Goal: Task Accomplishment & Management: Use online tool/utility

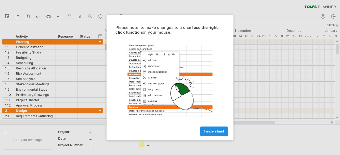
click at [222, 130] on span "I understand" at bounding box center [214, 131] width 20 height 4
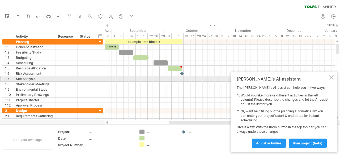
click at [331, 78] on div at bounding box center [331, 77] width 4 height 4
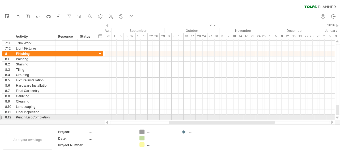
click at [2, 115] on div at bounding box center [1, 118] width 2 height 6
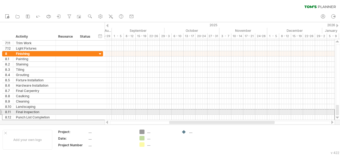
click at [3, 111] on div "8.11" at bounding box center [7, 112] width 11 height 5
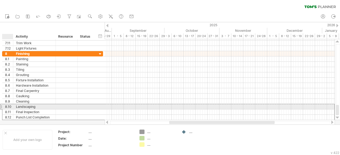
click at [5, 107] on div "8.10" at bounding box center [7, 106] width 11 height 5
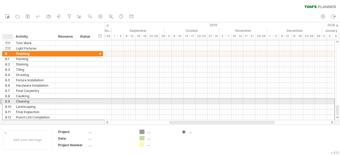
click at [7, 101] on div "8.9" at bounding box center [9, 101] width 8 height 5
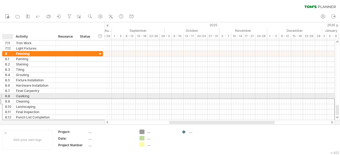
click at [10, 95] on div "8.8" at bounding box center [9, 96] width 8 height 5
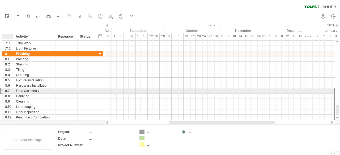
click at [14, 89] on div "**********" at bounding box center [34, 90] width 42 height 5
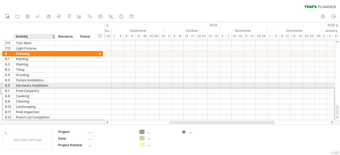
click at [16, 84] on div "Hardware Installation" at bounding box center [34, 85] width 37 height 5
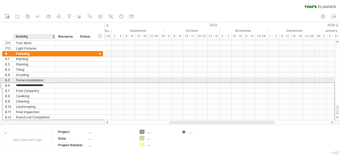
click at [19, 78] on div "Fixture Installation" at bounding box center [34, 80] width 37 height 5
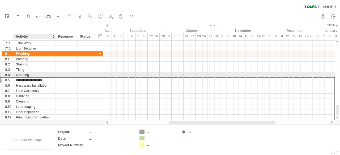
click at [20, 73] on div "Grouting" at bounding box center [34, 74] width 37 height 5
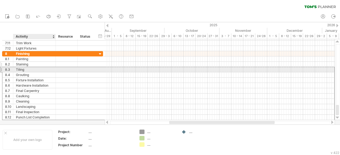
drag, startPoint x: 21, startPoint y: 69, endPoint x: 22, endPoint y: 65, distance: 4.1
click at [21, 69] on div "Tiling" at bounding box center [34, 69] width 37 height 5
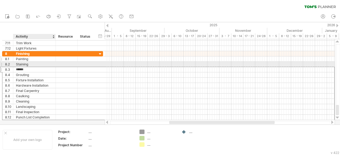
drag, startPoint x: 23, startPoint y: 63, endPoint x: 23, endPoint y: 60, distance: 3.5
click at [23, 63] on div "Staining" at bounding box center [34, 64] width 37 height 5
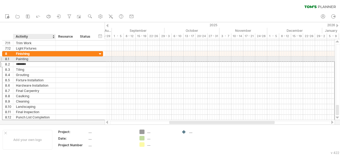
click at [24, 57] on div "Painting" at bounding box center [34, 59] width 37 height 5
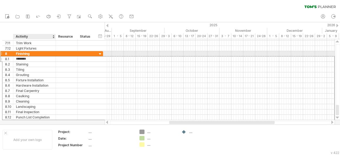
click at [25, 53] on div "Finishing" at bounding box center [34, 53] width 37 height 5
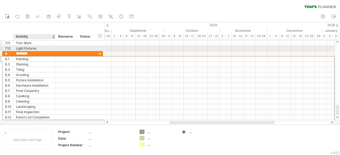
drag, startPoint x: 27, startPoint y: 49, endPoint x: 29, endPoint y: 45, distance: 3.6
click at [28, 48] on div "Light Fixtures" at bounding box center [34, 48] width 37 height 5
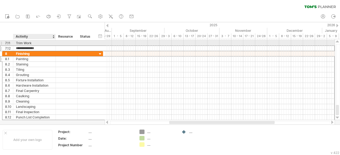
click at [30, 44] on div "Trim Work" at bounding box center [34, 43] width 37 height 5
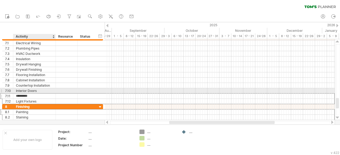
click at [26, 89] on div "Interior Doors" at bounding box center [34, 90] width 37 height 5
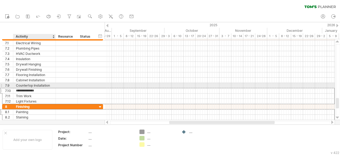
click at [28, 88] on input "**********" at bounding box center [34, 90] width 37 height 5
click at [30, 86] on div "Countertop Installation" at bounding box center [34, 85] width 37 height 5
click at [29, 89] on div "Interior Doors" at bounding box center [34, 90] width 37 height 5
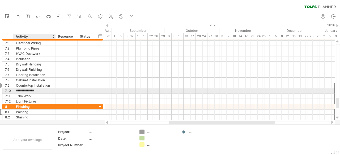
click at [30, 90] on input "**********" at bounding box center [34, 90] width 37 height 5
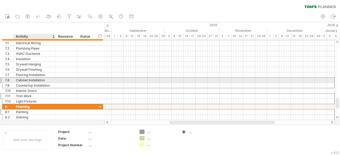
click at [36, 81] on div "Cabinet Installation" at bounding box center [34, 80] width 37 height 5
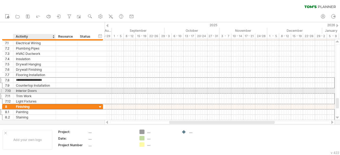
click at [31, 89] on div "Interior Doors" at bounding box center [34, 90] width 37 height 5
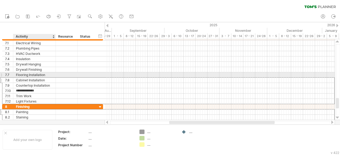
click at [36, 74] on div "Flooring Installation" at bounding box center [34, 74] width 37 height 5
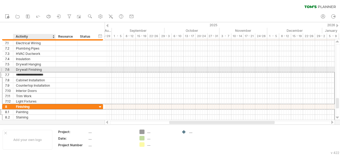
click at [38, 68] on div "Drywall Finishing" at bounding box center [34, 69] width 37 height 5
click at [40, 64] on div "Drywall Hanging" at bounding box center [34, 64] width 37 height 5
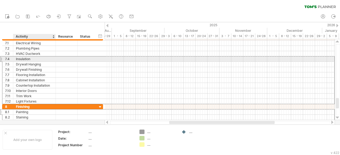
click at [41, 58] on div "Insulation" at bounding box center [34, 59] width 37 height 5
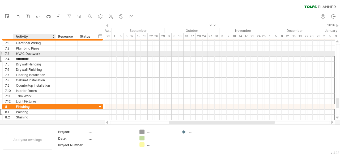
click at [42, 55] on div "HVAC Ductwork" at bounding box center [34, 53] width 37 height 5
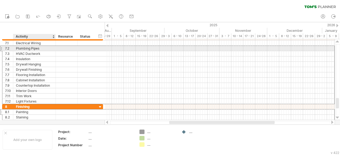
click at [44, 49] on div "Plumbing Pipes" at bounding box center [34, 48] width 37 height 5
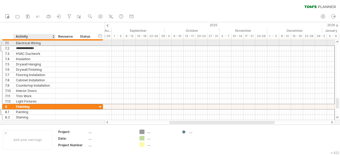
click at [46, 44] on div "Electrical Wiring" at bounding box center [34, 43] width 37 height 5
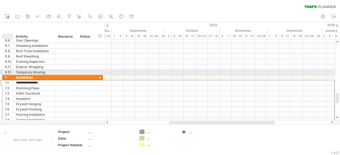
click at [16, 73] on div "Temporary Bracing" at bounding box center [34, 72] width 37 height 5
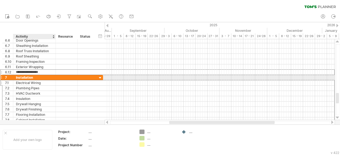
click at [21, 77] on div "Installation" at bounding box center [34, 77] width 37 height 5
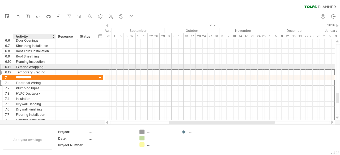
click at [30, 65] on div "Exterior Wrapping" at bounding box center [34, 66] width 37 height 5
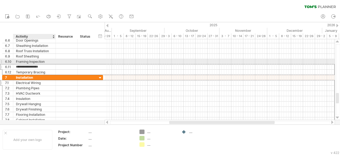
click at [33, 59] on div "Framing Inspection" at bounding box center [34, 61] width 37 height 5
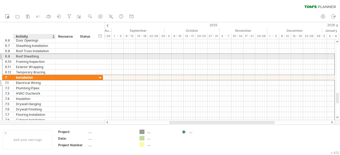
click at [34, 57] on div "Roof Sheathing" at bounding box center [34, 56] width 37 height 5
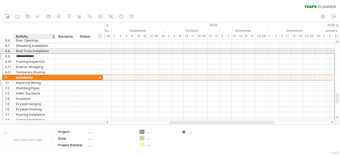
click at [36, 51] on div "Roof Truss Installation" at bounding box center [34, 51] width 37 height 5
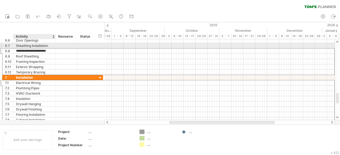
drag, startPoint x: 38, startPoint y: 46, endPoint x: 38, endPoint y: 43, distance: 2.9
click at [38, 46] on div "Sheathing Installation" at bounding box center [34, 45] width 37 height 5
click at [38, 42] on div "Door Openings" at bounding box center [34, 40] width 37 height 5
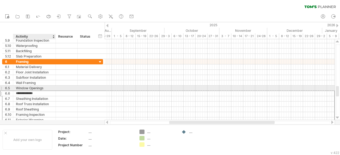
click at [35, 88] on div "Window Openings" at bounding box center [34, 88] width 37 height 5
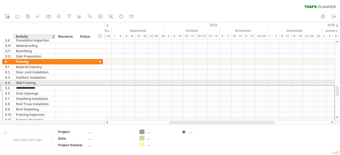
click at [37, 82] on div "Wall Framing" at bounding box center [34, 82] width 37 height 5
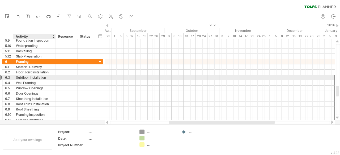
click at [38, 78] on div "Subfloor Installation" at bounding box center [34, 77] width 37 height 5
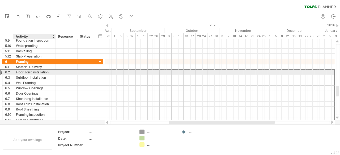
click at [39, 71] on div "Floor Joist Installation" at bounding box center [34, 72] width 37 height 5
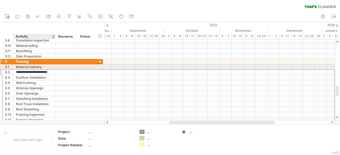
drag, startPoint x: 40, startPoint y: 66, endPoint x: 41, endPoint y: 61, distance: 4.9
click at [40, 65] on div "Material Delivery" at bounding box center [34, 66] width 37 height 5
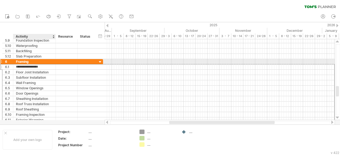
click at [41, 60] on div "Framing" at bounding box center [34, 61] width 37 height 5
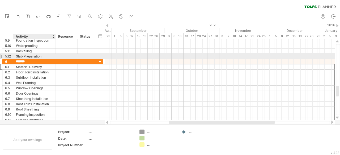
click at [41, 55] on div "Slab Preparation" at bounding box center [34, 56] width 37 height 5
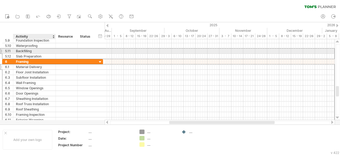
click at [41, 52] on div "Backfilling" at bounding box center [34, 51] width 37 height 5
drag, startPoint x: 42, startPoint y: 49, endPoint x: 44, endPoint y: 46, distance: 2.9
click at [42, 49] on input "**********" at bounding box center [34, 51] width 37 height 5
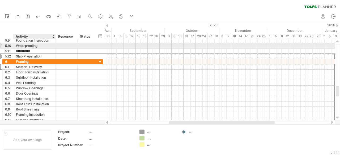
click at [44, 46] on div "Waterproofing" at bounding box center [34, 45] width 37 height 5
click at [44, 49] on div "Backfilling" at bounding box center [34, 51] width 37 height 5
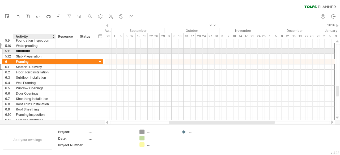
click at [44, 50] on input "**********" at bounding box center [34, 51] width 37 height 5
type input "**********"
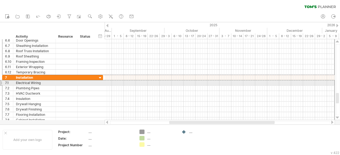
click at [2, 81] on div at bounding box center [1, 83] width 2 height 6
click at [2, 82] on div at bounding box center [1, 83] width 2 height 6
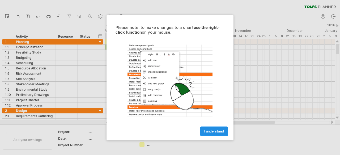
click at [206, 133] on link "I understand" at bounding box center [214, 131] width 28 height 9
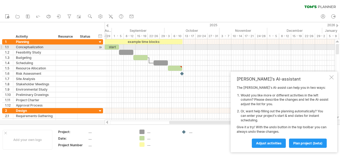
click at [0, 47] on div "**********" at bounding box center [51, 81] width 103 height 85
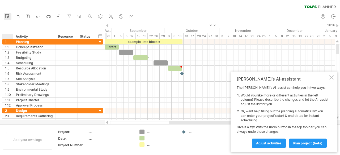
click at [7, 18] on icon at bounding box center [7, 16] width 5 height 5
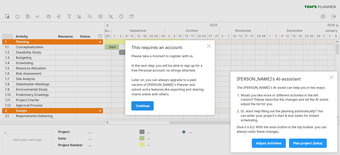
click at [143, 106] on span "continue" at bounding box center [143, 106] width 14 height 4
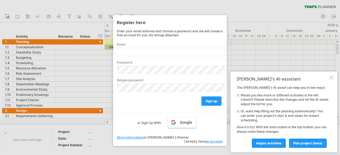
click at [185, 121] on span "Google" at bounding box center [186, 122] width 12 height 4
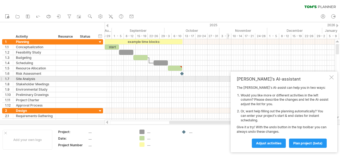
click at [328, 79] on div "[PERSON_NAME]'s AI-assistant The [PERSON_NAME]'s AI-assist can help you in two …" at bounding box center [283, 112] width 107 height 81
click at [331, 79] on div at bounding box center [331, 77] width 4 height 4
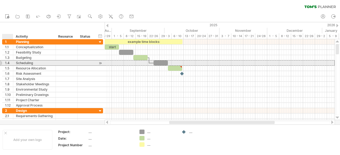
click at [2, 62] on div "1.4" at bounding box center [7, 62] width 11 height 5
click at [1, 62] on div at bounding box center [1, 63] width 2 height 6
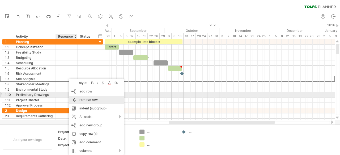
click at [104, 98] on div "remove row remove selected rows" at bounding box center [96, 100] width 55 height 8
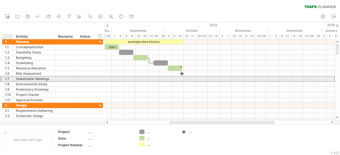
click at [7, 79] on div "1.7" at bounding box center [9, 78] width 8 height 5
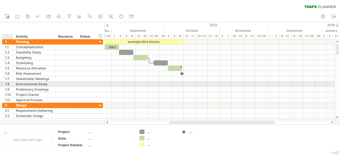
click at [10, 83] on div "1.8" at bounding box center [9, 84] width 8 height 5
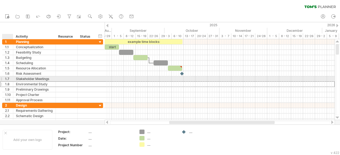
click at [10, 78] on div "1.7" at bounding box center [9, 78] width 8 height 5
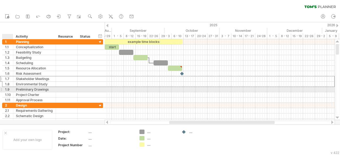
click at [12, 90] on div at bounding box center [12, 89] width 3 height 5
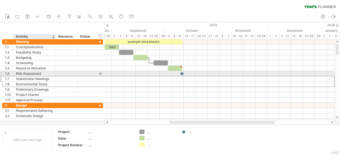
click at [38, 76] on div "Stakeholder Meetings" at bounding box center [34, 78] width 37 height 5
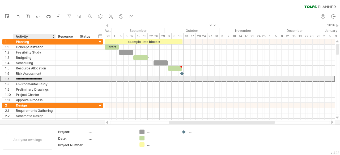
click at [26, 79] on input "**********" at bounding box center [34, 78] width 37 height 5
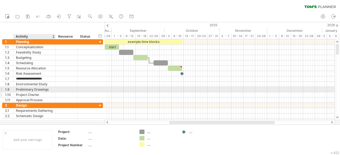
click at [50, 92] on div "Project Charter" at bounding box center [34, 94] width 37 height 5
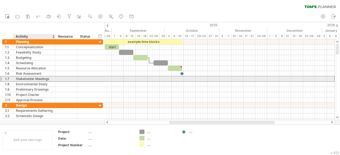
click at [19, 79] on div "Stakeholder Meetings" at bounding box center [34, 78] width 37 height 5
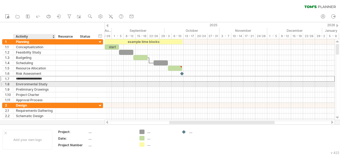
click at [23, 84] on div "Environmental Study" at bounding box center [34, 84] width 37 height 5
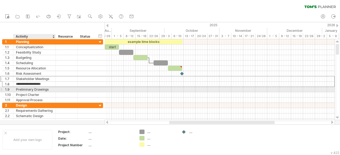
click at [26, 89] on div "Preliminary Drawings" at bounding box center [34, 89] width 37 height 5
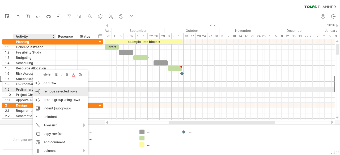
click at [56, 92] on span "remove selected rows" at bounding box center [61, 91] width 34 height 4
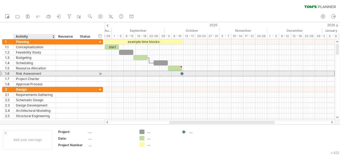
click at [33, 74] on div "Risk Assessment" at bounding box center [34, 73] width 37 height 5
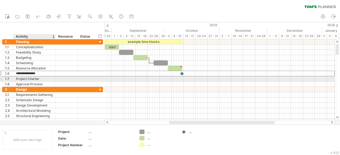
click at [36, 80] on div "Project Charter" at bounding box center [34, 78] width 37 height 5
click at [37, 83] on div "Approval Process" at bounding box center [34, 84] width 37 height 5
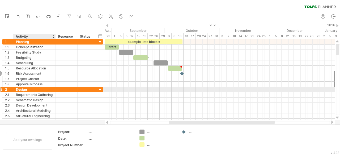
click at [39, 87] on div "Design" at bounding box center [34, 89] width 37 height 5
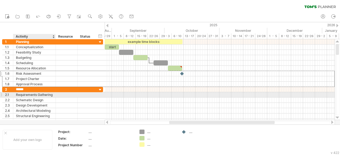
click at [41, 94] on div "Requirements Gathering" at bounding box center [34, 94] width 37 height 5
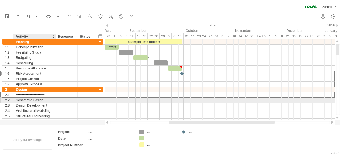
click at [43, 98] on div "Schematic Design" at bounding box center [34, 100] width 37 height 5
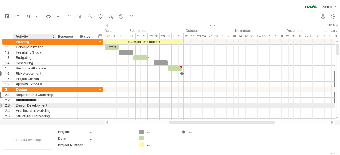
click at [47, 103] on div "Design Development" at bounding box center [34, 105] width 37 height 5
click at [50, 108] on div "Architectural Modeling" at bounding box center [34, 110] width 37 height 5
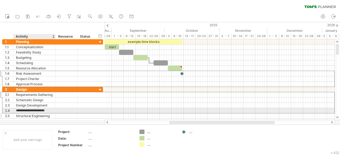
click at [51, 114] on div "Structural Engineering" at bounding box center [34, 116] width 37 height 5
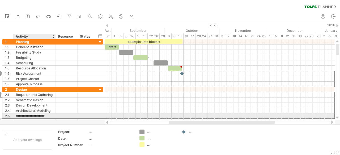
click at [53, 119] on div "**********" at bounding box center [34, 121] width 42 height 5
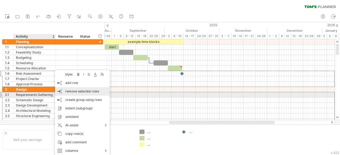
click at [77, 95] on div "remove row remove selected rows" at bounding box center [82, 91] width 55 height 8
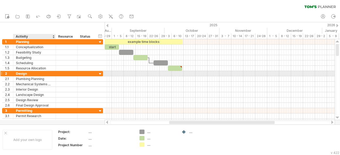
click at [34, 74] on div "Design" at bounding box center [34, 73] width 37 height 5
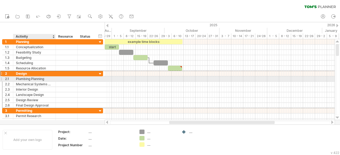
click at [34, 77] on div "Plumbing Planning" at bounding box center [34, 78] width 37 height 5
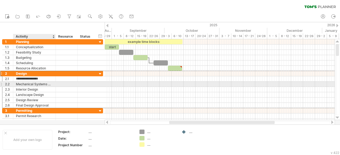
click at [37, 84] on div "Mechanical Systems Design" at bounding box center [34, 84] width 37 height 5
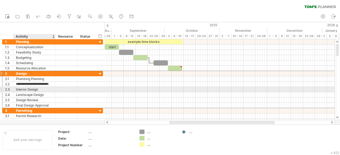
click at [40, 90] on div "Interior Design" at bounding box center [34, 89] width 37 height 5
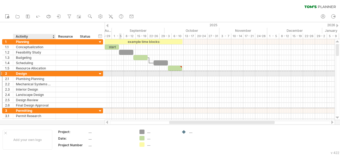
click at [36, 73] on div "Design" at bounding box center [34, 73] width 37 height 5
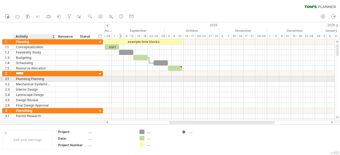
click at [40, 79] on div "Plumbing Planning" at bounding box center [34, 78] width 37 height 5
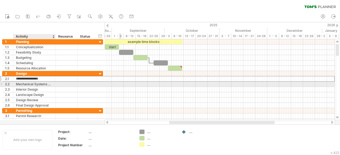
click at [44, 83] on div "Mechanical Systems Design" at bounding box center [34, 84] width 37 height 5
click at [48, 87] on div "Interior Design" at bounding box center [34, 89] width 37 height 5
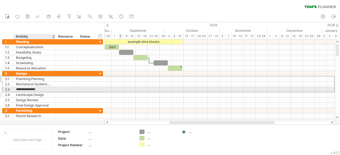
click at [51, 92] on div "Landscape Design" at bounding box center [34, 94] width 37 height 5
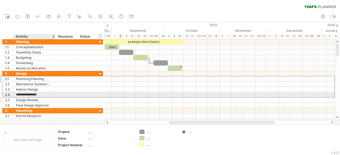
click at [54, 98] on div at bounding box center [55, 100] width 3 height 5
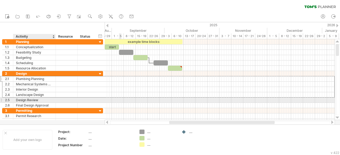
click at [56, 99] on div at bounding box center [67, 100] width 22 height 5
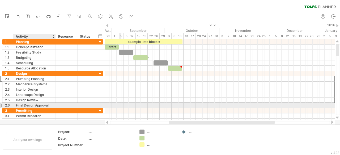
click at [56, 104] on div at bounding box center [67, 105] width 22 height 5
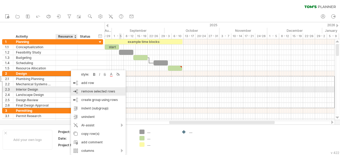
click at [107, 91] on span "remove selected rows" at bounding box center [98, 91] width 34 height 4
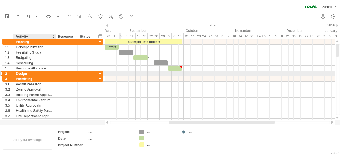
click at [44, 74] on div "Design" at bounding box center [34, 73] width 37 height 5
click at [46, 77] on div "Permitting" at bounding box center [34, 78] width 37 height 5
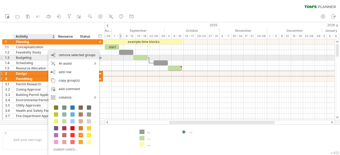
click at [67, 58] on div "remove group remove selected groups" at bounding box center [73, 55] width 51 height 8
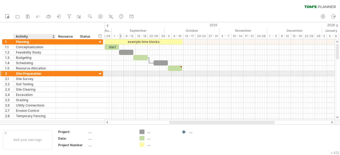
click at [50, 72] on div "Site Preparation" at bounding box center [34, 73] width 37 height 5
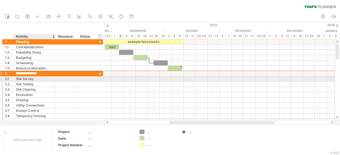
click at [51, 77] on div "Site Survey" at bounding box center [34, 78] width 37 height 5
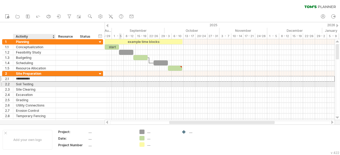
click at [50, 83] on div "Soil Testing" at bounding box center [34, 84] width 37 height 5
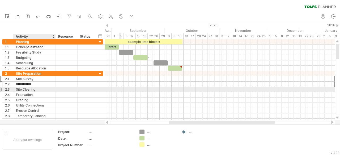
click at [51, 89] on div "Site Clearing" at bounding box center [34, 89] width 37 height 5
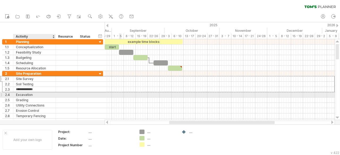
click at [52, 94] on div "Excavation" at bounding box center [34, 94] width 37 height 5
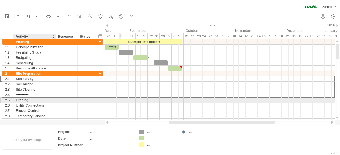
click at [53, 98] on div "******* Grading" at bounding box center [34, 100] width 42 height 5
click at [54, 103] on div at bounding box center [55, 105] width 3 height 5
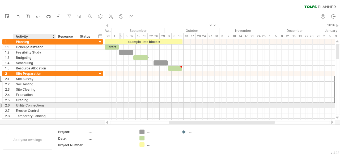
click at [55, 105] on div at bounding box center [55, 105] width 3 height 5
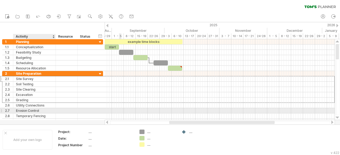
click at [54, 109] on div at bounding box center [55, 110] width 3 height 5
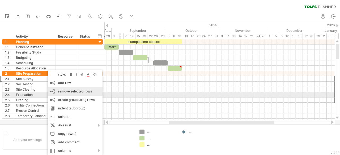
click at [73, 93] on span "remove selected rows" at bounding box center [75, 91] width 34 height 4
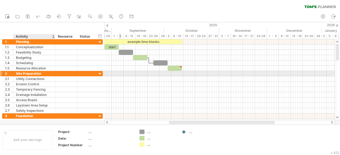
click at [43, 74] on div "Site Preparation" at bounding box center [34, 73] width 37 height 5
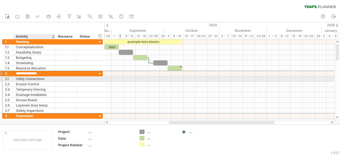
click at [44, 77] on div "Utility Connections" at bounding box center [34, 78] width 37 height 5
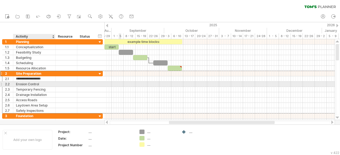
click at [46, 84] on div "Erosion Control" at bounding box center [34, 84] width 37 height 5
click at [48, 89] on div "Temporary Fencing" at bounding box center [34, 89] width 37 height 5
click at [56, 82] on div at bounding box center [66, 84] width 22 height 5
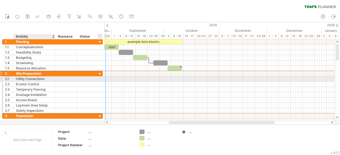
click at [58, 79] on div at bounding box center [66, 78] width 22 height 5
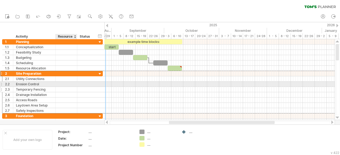
click at [59, 87] on div at bounding box center [66, 89] width 16 height 5
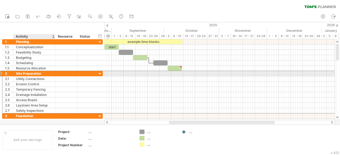
click at [41, 73] on div "Site Preparation" at bounding box center [34, 73] width 37 height 5
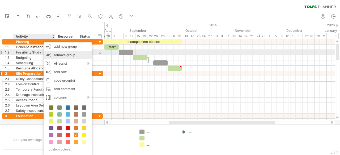
click at [67, 53] on div "remove group remove selected groups" at bounding box center [68, 55] width 49 height 8
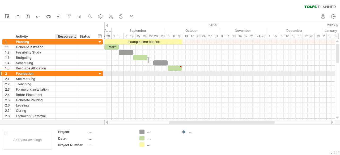
click at [62, 75] on div at bounding box center [66, 73] width 16 height 5
click at [63, 72] on div at bounding box center [66, 73] width 16 height 5
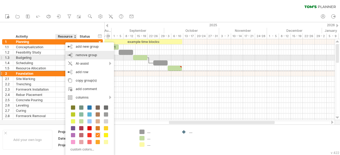
click at [100, 58] on div "remove group remove selected groups" at bounding box center [89, 55] width 49 height 8
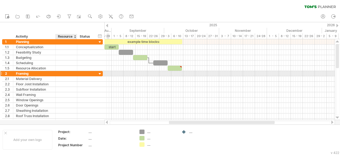
click at [64, 73] on div at bounding box center [66, 73] width 16 height 5
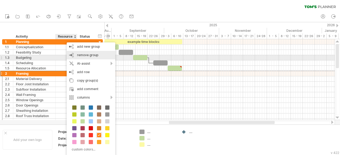
click at [87, 57] on div "remove group remove selected groups" at bounding box center [91, 55] width 49 height 8
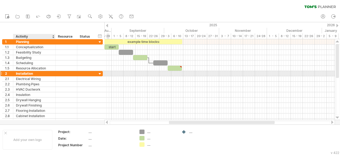
click at [49, 74] on div "Installation" at bounding box center [34, 73] width 37 height 5
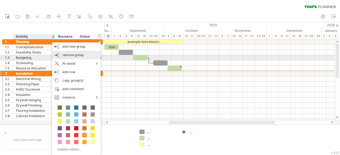
click at [77, 56] on span "remove group" at bounding box center [72, 55] width 21 height 4
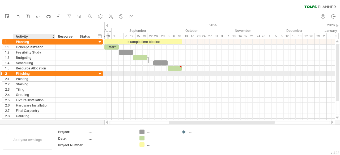
click at [55, 72] on div at bounding box center [66, 73] width 22 height 5
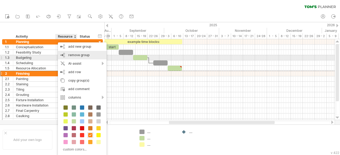
click at [75, 56] on span "remove group" at bounding box center [78, 55] width 21 height 4
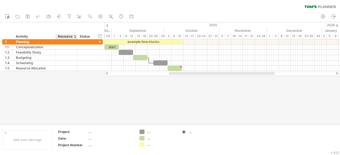
click at [78, 83] on div at bounding box center [170, 73] width 340 height 102
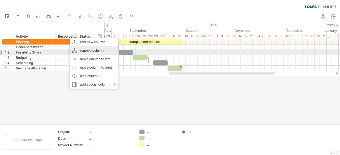
click at [90, 52] on div "remove column" at bounding box center [94, 50] width 49 height 8
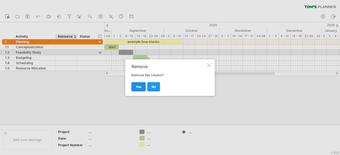
click at [137, 89] on link "yes" at bounding box center [138, 86] width 14 height 9
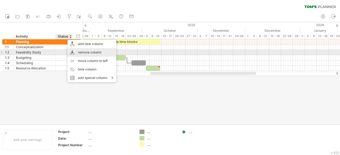
click at [85, 55] on div "remove column" at bounding box center [91, 52] width 49 height 8
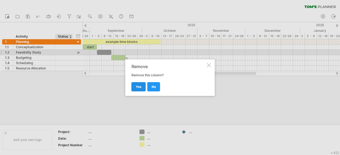
click at [139, 85] on span "yes" at bounding box center [139, 87] width 6 height 4
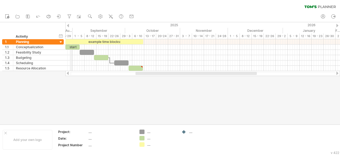
click at [70, 26] on div "2025" at bounding box center [3, 25] width 559 height 6
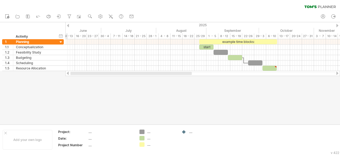
drag, startPoint x: 162, startPoint y: 75, endPoint x: 62, endPoint y: 77, distance: 100.3
click at [62, 77] on div "Trying to reach [DOMAIN_NAME] Connected again... 0% clear filter new 1" at bounding box center [170, 77] width 340 height 155
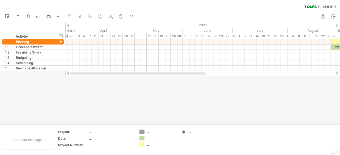
drag, startPoint x: 137, startPoint y: 74, endPoint x: 60, endPoint y: 75, distance: 77.5
click at [60, 75] on div "Trying to reach [DOMAIN_NAME] Connected again... 0% clear filter new 1" at bounding box center [170, 77] width 340 height 155
drag, startPoint x: 124, startPoint y: 76, endPoint x: 58, endPoint y: 79, distance: 65.9
click at [55, 78] on div "Trying to reach [DOMAIN_NAME] Connected again... 0% clear filter new 1" at bounding box center [170, 77] width 340 height 155
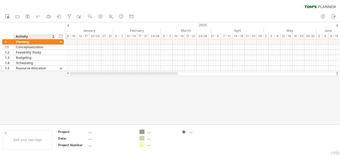
drag, startPoint x: 128, startPoint y: 72, endPoint x: 27, endPoint y: 70, distance: 101.7
click at [16, 84] on div "Trying to reach [DOMAIN_NAME] Connected again... 0% clear filter new 1" at bounding box center [170, 77] width 340 height 155
click at [63, 36] on div "hide start/end/duration show start/end/duration" at bounding box center [60, 36] width 5 height 6
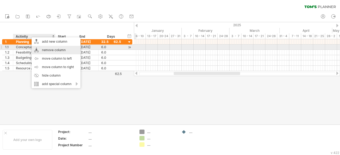
click at [58, 50] on div "remove column" at bounding box center [56, 50] width 49 height 8
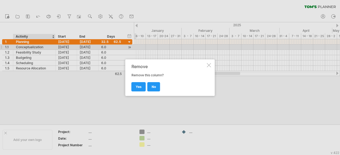
click at [207, 67] on div "Remove Remove this column? no yes" at bounding box center [169, 77] width 89 height 37
click at [211, 65] on div "Remove Remove this column? no yes" at bounding box center [169, 77] width 89 height 37
click at [158, 85] on link "no" at bounding box center [153, 86] width 13 height 9
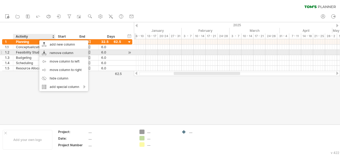
click at [57, 51] on div "remove column" at bounding box center [63, 53] width 49 height 8
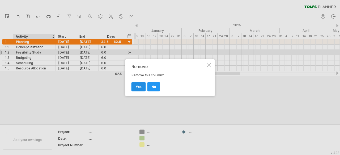
click at [144, 87] on link "yes" at bounding box center [138, 86] width 14 height 9
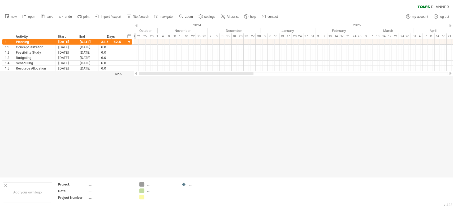
drag, startPoint x: 208, startPoint y: 74, endPoint x: 131, endPoint y: 84, distance: 77.7
click at [131, 84] on div "Trying to reach [DOMAIN_NAME] Connected again... 0% clear filter new 1" at bounding box center [226, 103] width 453 height 207
drag, startPoint x: 182, startPoint y: 72, endPoint x: 138, endPoint y: 77, distance: 44.4
click at [138, 77] on div "Trying to reach [DOMAIN_NAME] Connected again... 0% clear filter new 1" at bounding box center [226, 103] width 453 height 207
click at [264, 26] on div "2024" at bounding box center [81, 25] width 626 height 6
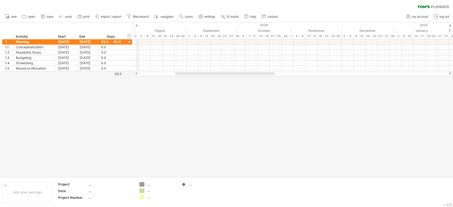
click at [138, 23] on div "2024" at bounding box center [81, 25] width 626 height 6
click at [137, 25] on div "2024" at bounding box center [81, 25] width 626 height 6
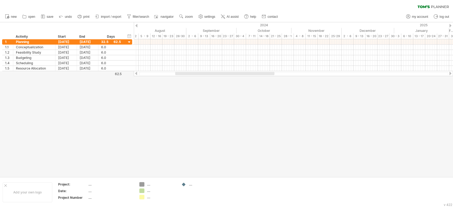
click at [202, 98] on div at bounding box center [226, 99] width 453 height 154
